Goal: Task Accomplishment & Management: Complete application form

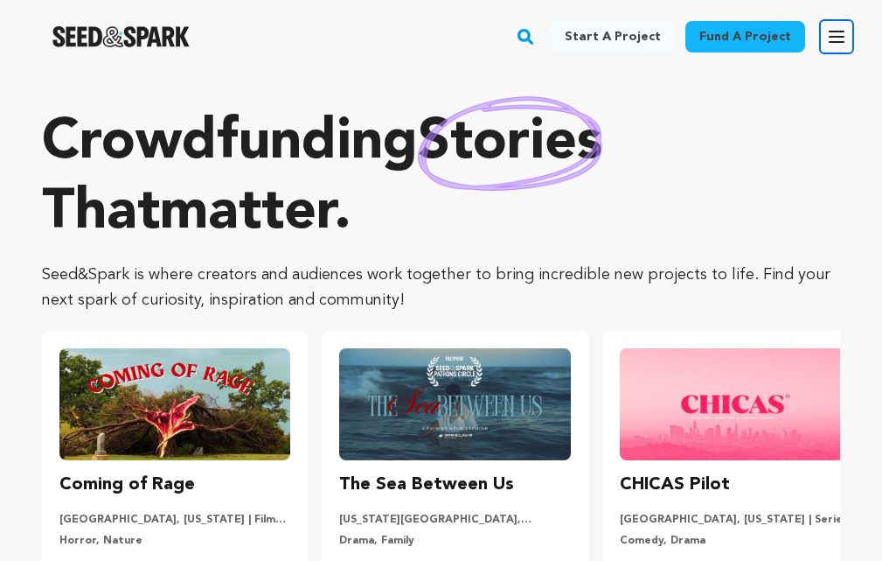
click at [836, 31] on icon "button" at bounding box center [837, 36] width 14 height 10
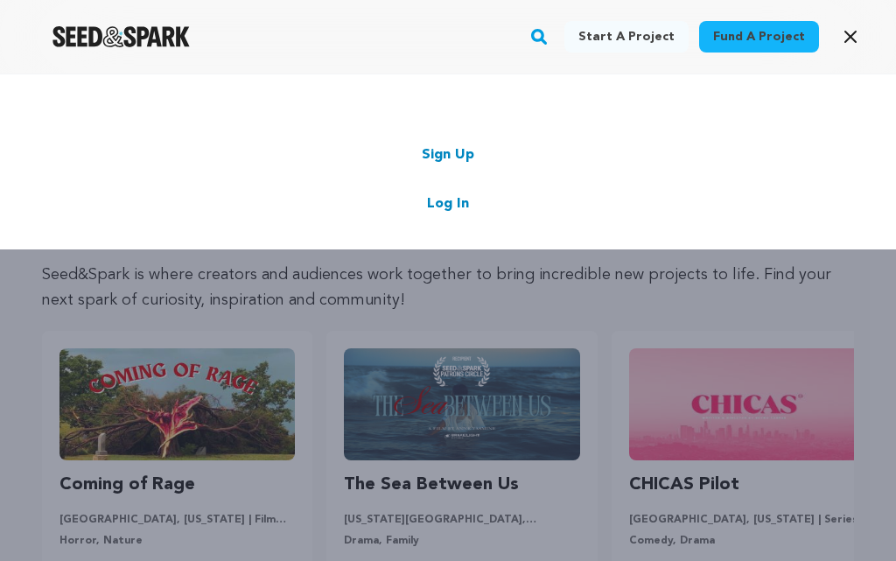
click at [445, 198] on link "Log In" at bounding box center [448, 203] width 42 height 21
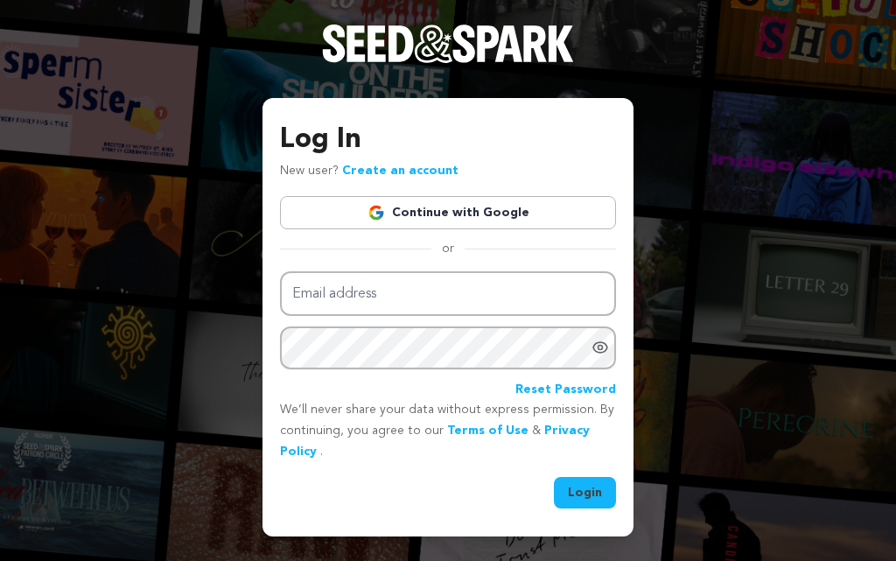
click at [479, 207] on link "Continue with Google" at bounding box center [448, 212] width 336 height 33
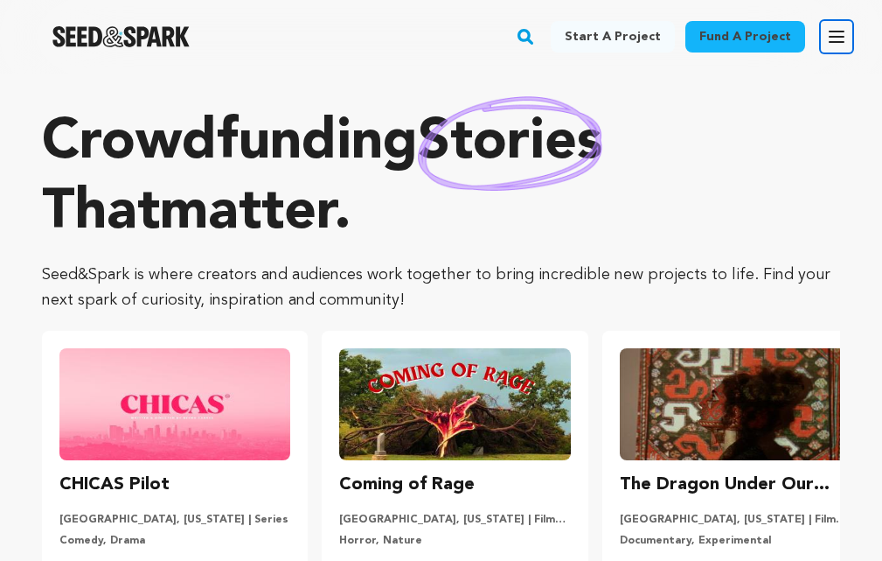
click at [845, 24] on button "Open main menu" at bounding box center [836, 36] width 35 height 35
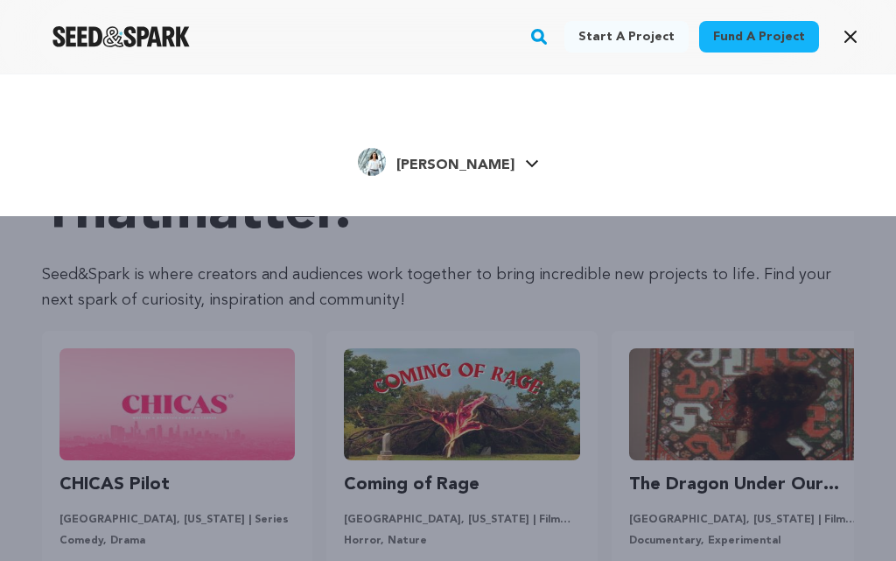
click at [451, 166] on span "[PERSON_NAME]" at bounding box center [455, 165] width 118 height 14
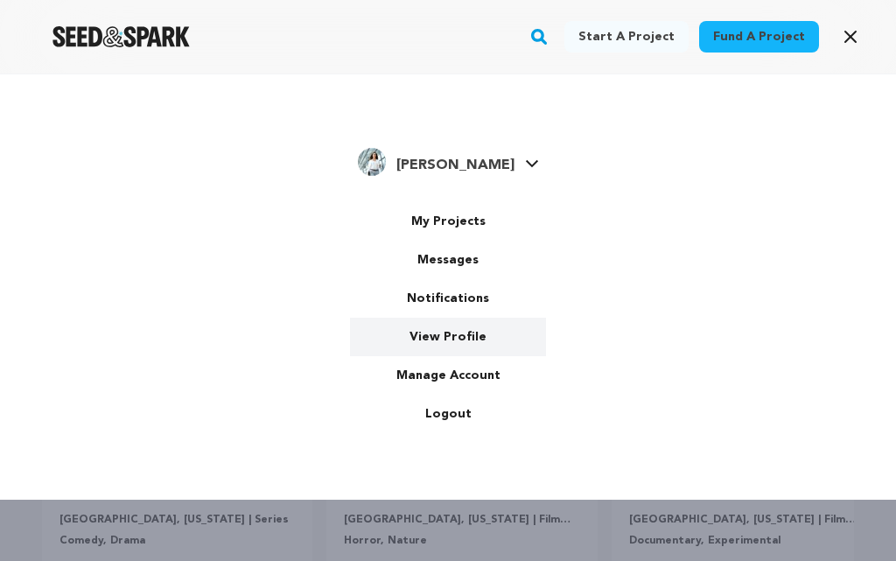
click at [457, 326] on link "View Profile" at bounding box center [448, 336] width 196 height 38
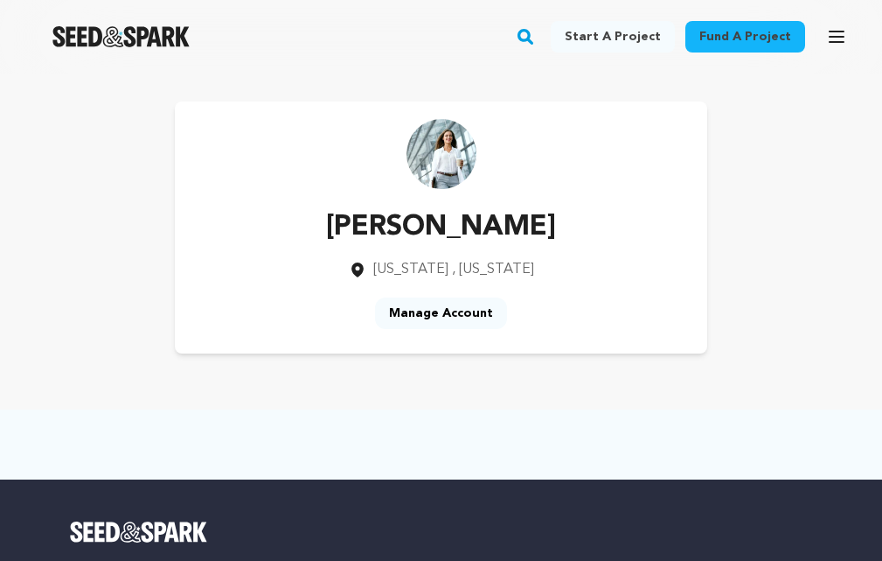
click at [450, 313] on link "Manage Account" at bounding box center [441, 312] width 132 height 31
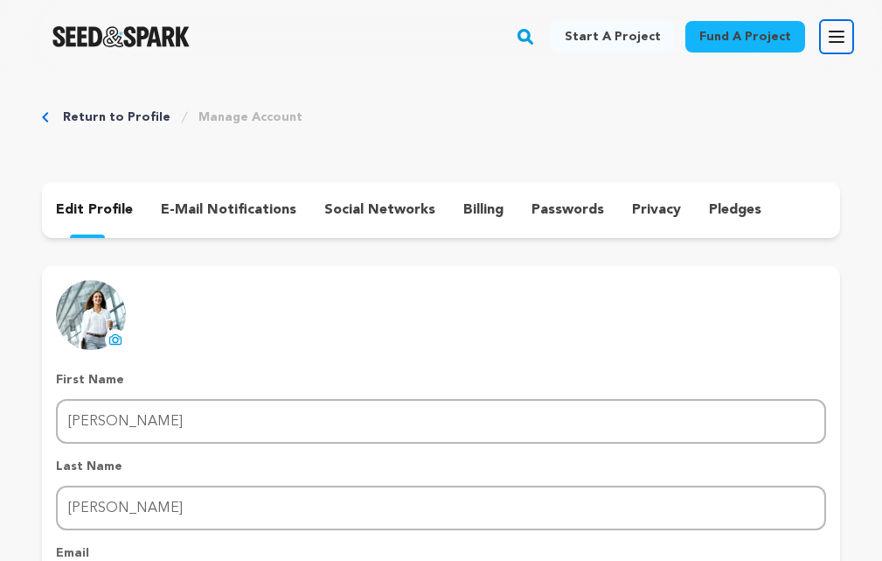
click at [834, 28] on icon "button" at bounding box center [836, 36] width 21 height 21
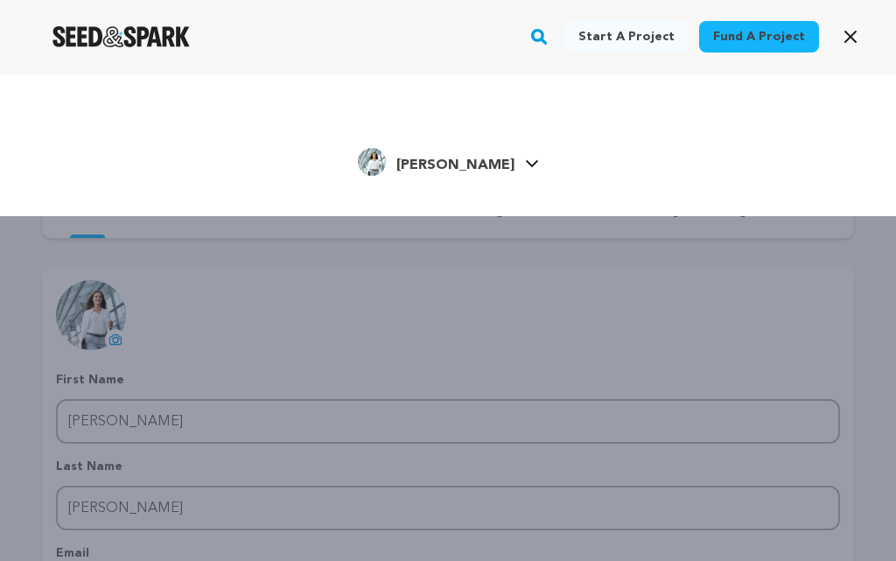
click at [525, 167] on icon at bounding box center [532, 163] width 14 height 9
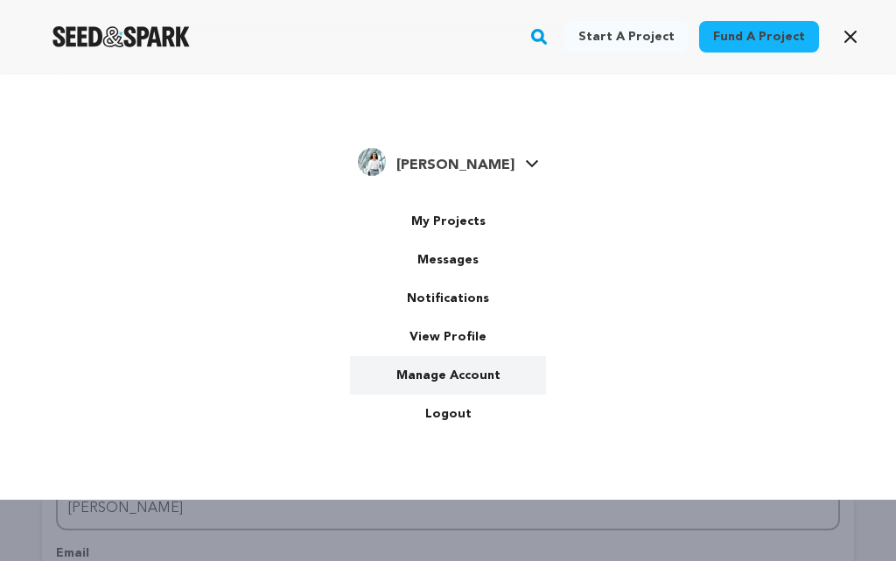
click at [447, 370] on link "Manage Account" at bounding box center [448, 375] width 196 height 38
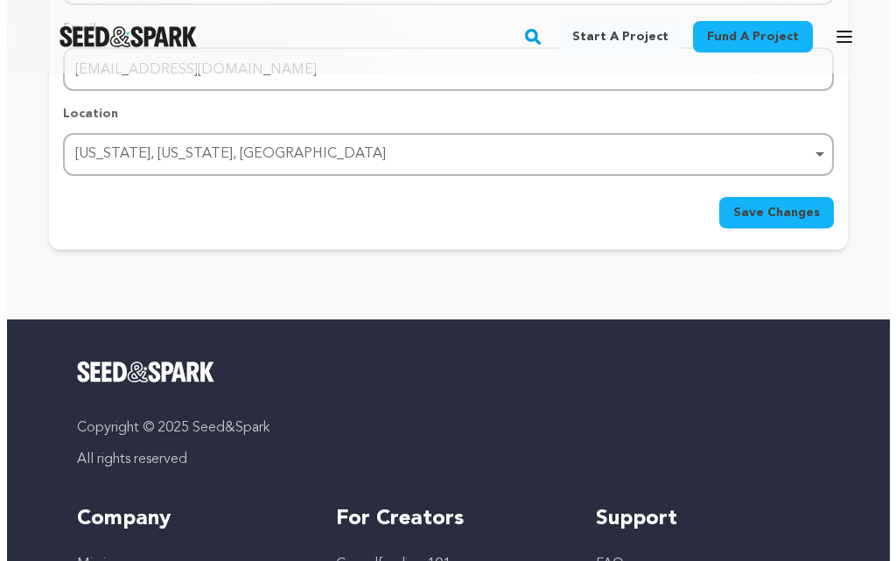
scroll to position [87, 0]
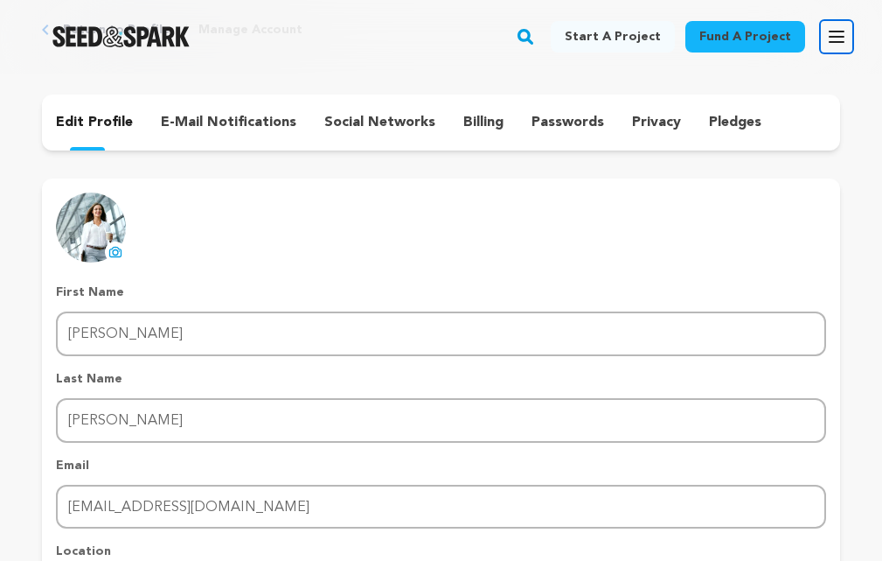
click at [833, 49] on button "Open main menu" at bounding box center [836, 36] width 35 height 35
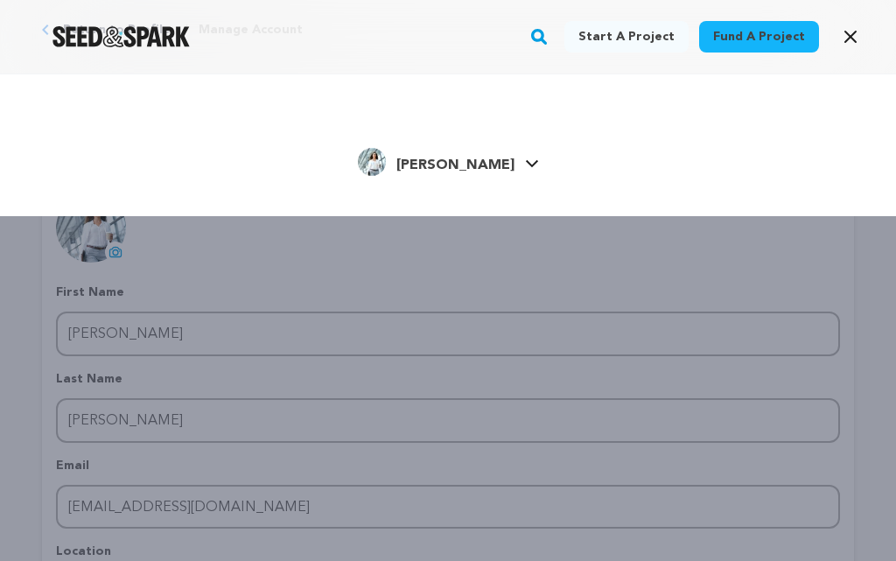
click at [480, 152] on div "[PERSON_NAME]" at bounding box center [436, 162] width 157 height 28
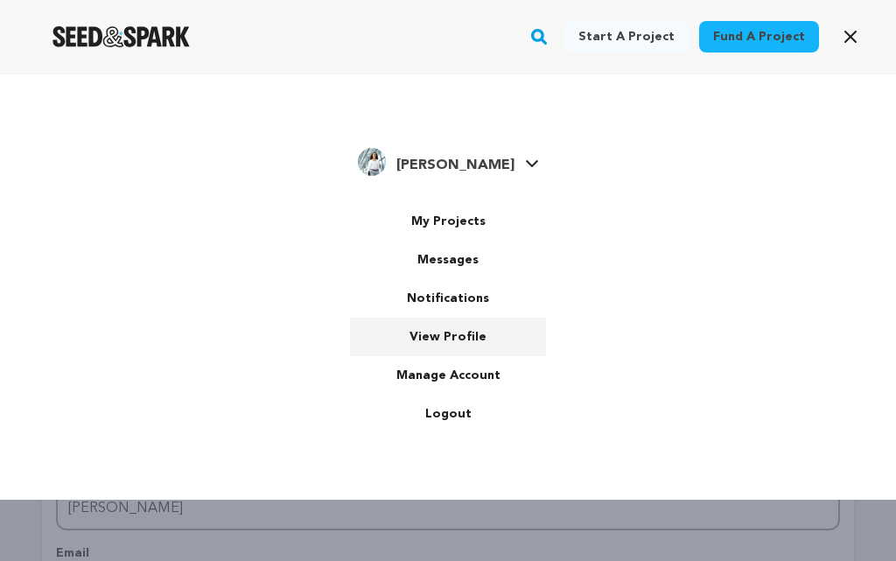
click at [461, 329] on link "View Profile" at bounding box center [448, 336] width 196 height 38
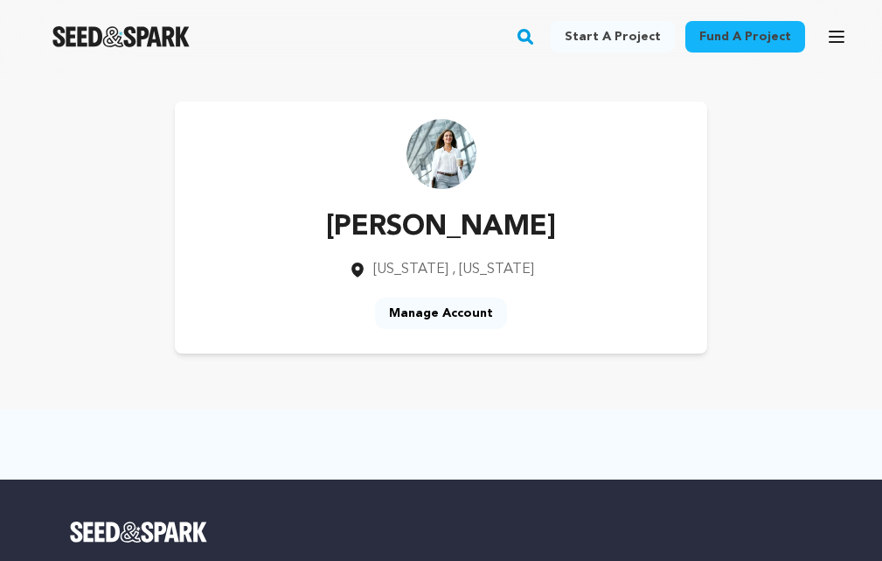
click at [633, 32] on link "Start a project" at bounding box center [613, 36] width 124 height 31
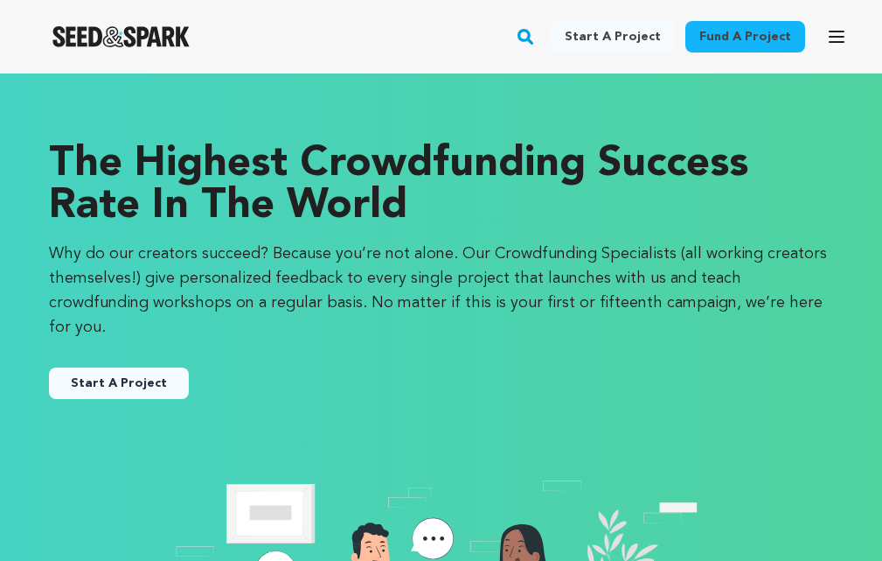
click at [164, 367] on button "Start A Project" at bounding box center [119, 382] width 140 height 31
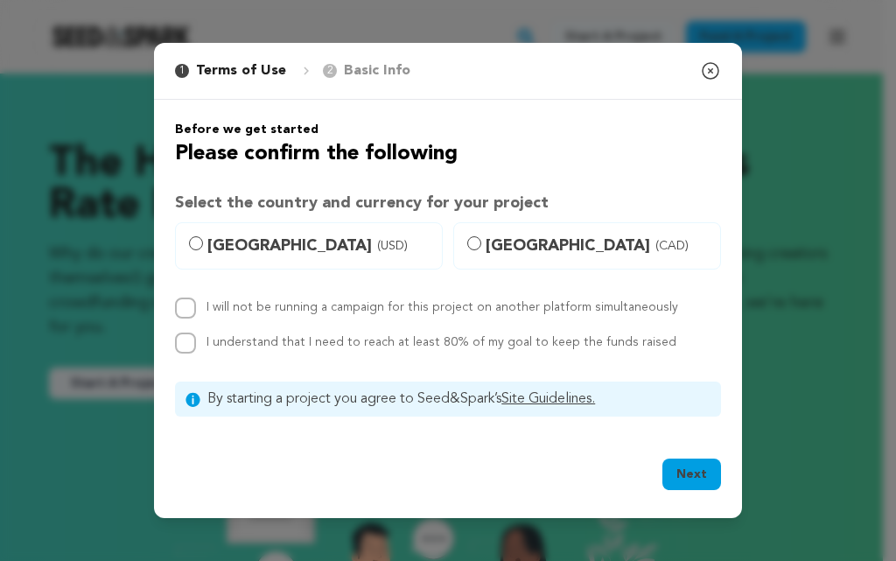
click at [244, 247] on span "[GEOGRAPHIC_DATA] (USD)" at bounding box center [319, 246] width 224 height 24
click at [203, 247] on input "[GEOGRAPHIC_DATA] (USD)" at bounding box center [196, 243] width 14 height 14
radio input "true"
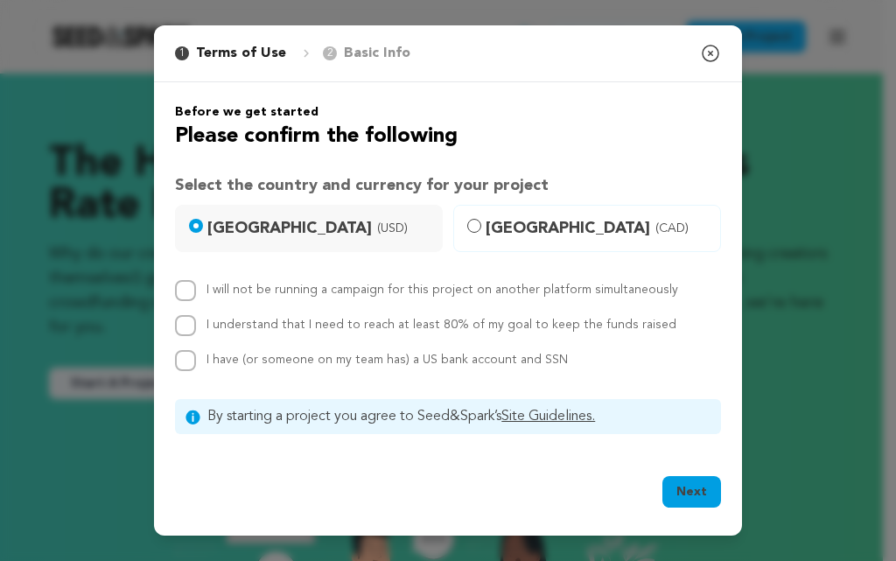
click at [390, 53] on p "Basic Info" at bounding box center [377, 53] width 66 height 21
click at [457, 294] on label "I will not be running a campaign for this project on another platform simultane…" at bounding box center [441, 289] width 471 height 12
click at [196, 294] on input "I will not be running a campaign for this project on another platform simultane…" at bounding box center [185, 290] width 21 height 21
checkbox input "true"
click at [681, 480] on button "Next" at bounding box center [691, 491] width 59 height 31
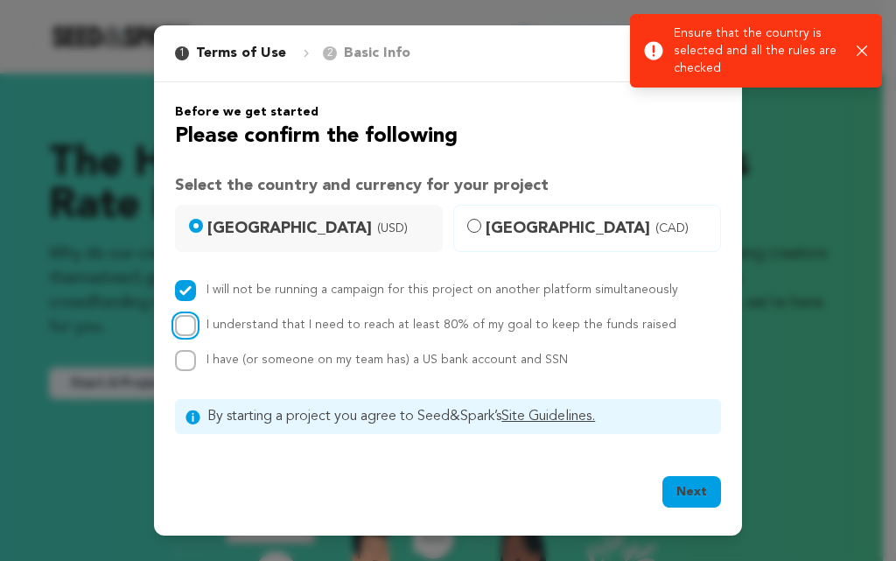
click at [191, 330] on input "I understand that I need to reach at least 80% of my goal to keep the funds rai…" at bounding box center [185, 325] width 21 height 21
checkbox input "true"
click at [195, 366] on input "I have (or someone on my team has) a US bank account and SSN" at bounding box center [185, 360] width 21 height 21
checkbox input "true"
click at [700, 491] on button "Next" at bounding box center [691, 491] width 59 height 31
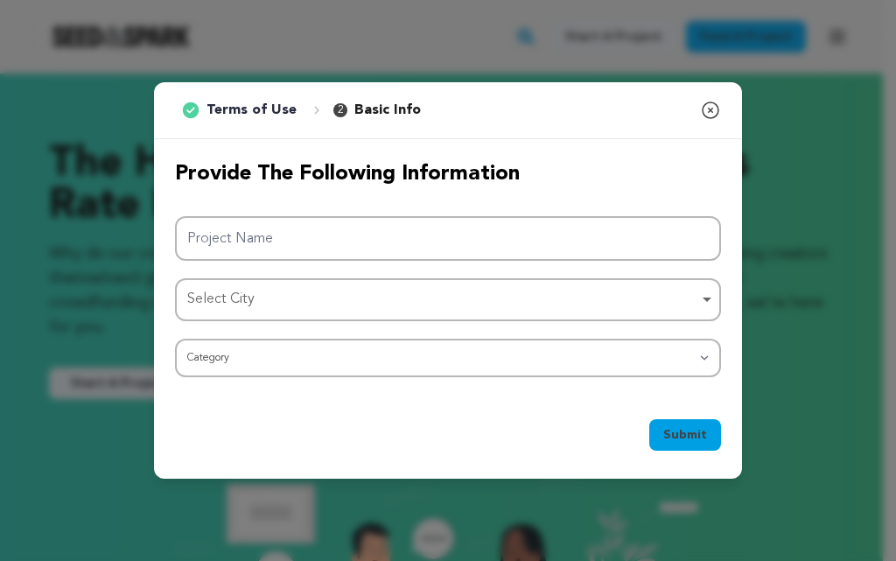
click at [354, 105] on p "Basic Info" at bounding box center [387, 110] width 66 height 21
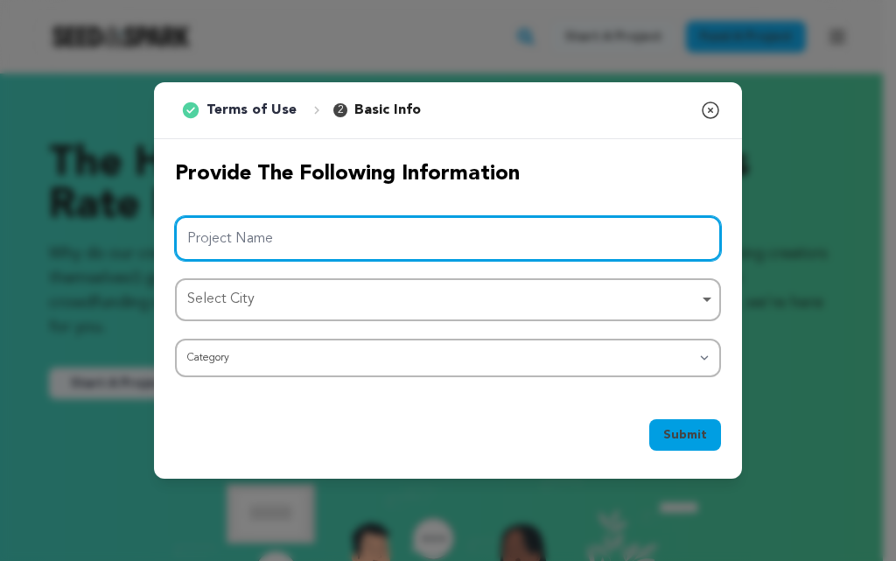
click at [337, 231] on input "Project Name" at bounding box center [448, 238] width 546 height 45
